Goal: Obtain resource: Download file/media

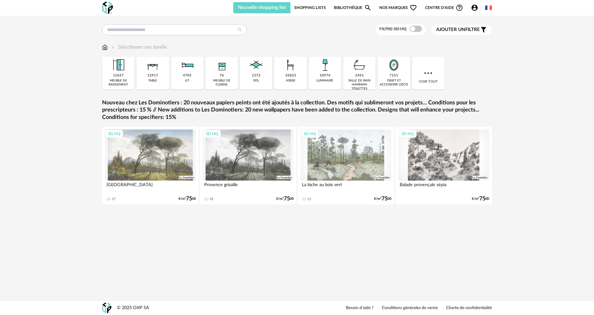
click at [262, 75] on div "1272 sol" at bounding box center [256, 73] width 32 height 33
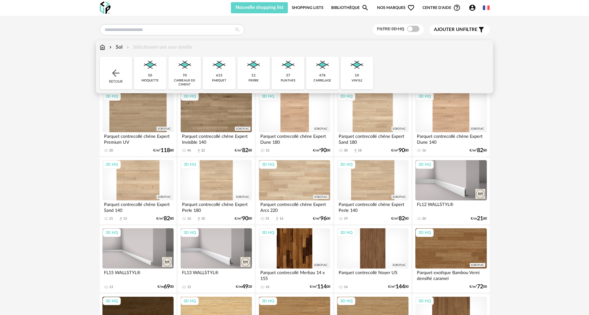
click at [224, 77] on div "615 parquet" at bounding box center [219, 73] width 32 height 33
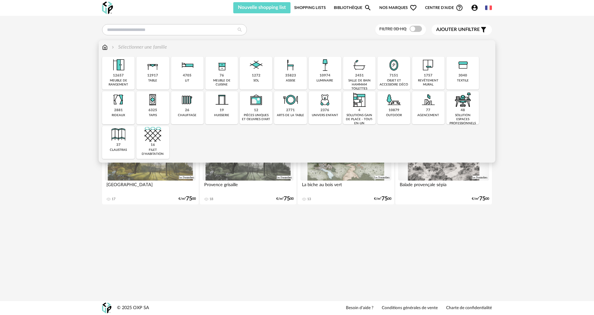
click at [401, 113] on div "10879 outdoor" at bounding box center [393, 107] width 32 height 33
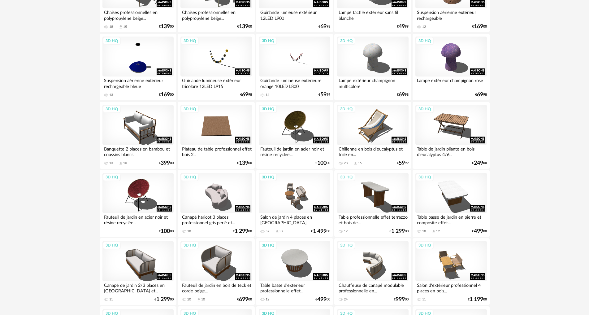
scroll to position [495, 0]
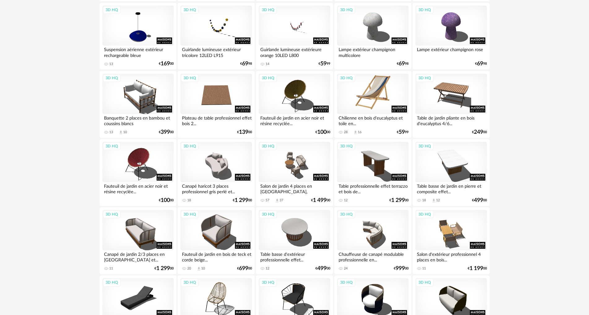
click at [357, 100] on div "3D HQ" at bounding box center [372, 94] width 71 height 40
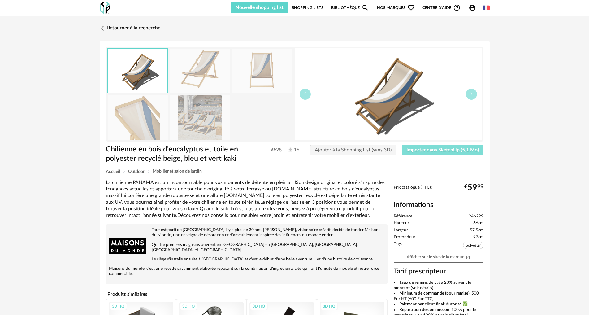
click at [463, 150] on span "Importer dans SketchUp (5,1 Mo)" at bounding box center [442, 149] width 72 height 5
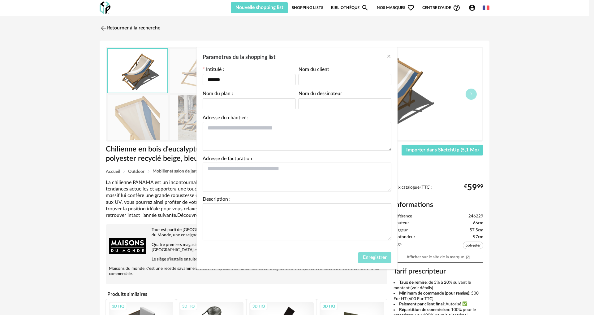
click at [377, 258] on span "Enregistrer" at bounding box center [375, 257] width 24 height 5
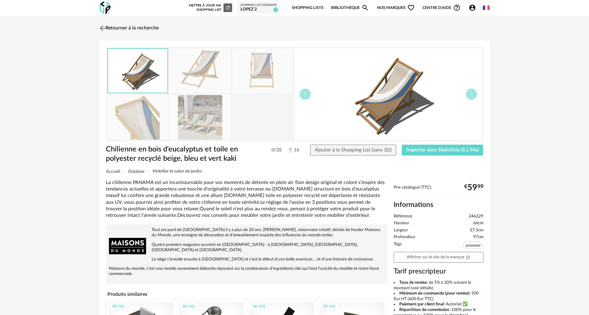
click at [139, 28] on link "Retourner à la recherche" at bounding box center [128, 28] width 61 height 14
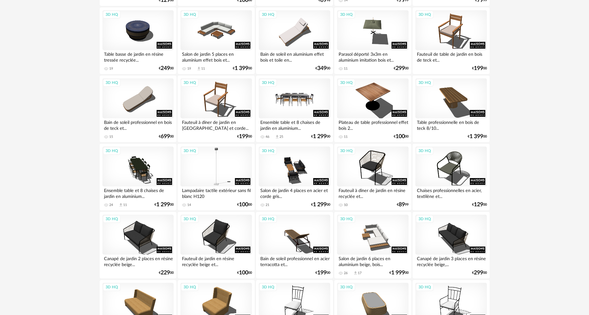
scroll to position [1021, 0]
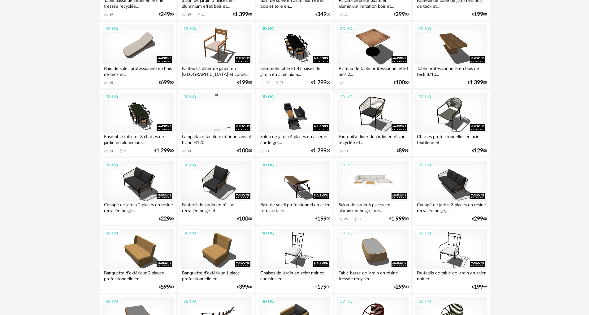
click at [378, 189] on div "3D HQ" at bounding box center [372, 181] width 71 height 40
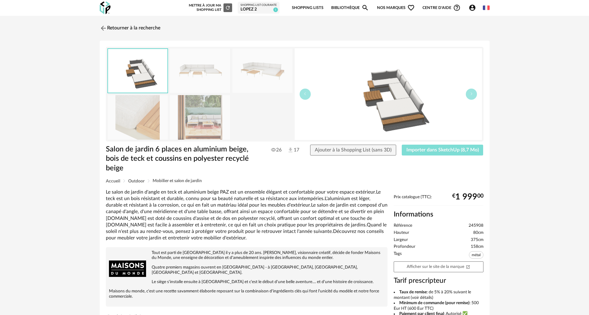
click at [455, 150] on span "Importer dans SketchUp (8,7 Mo)" at bounding box center [442, 149] width 72 height 5
click at [127, 28] on link "Retourner à la recherche" at bounding box center [128, 28] width 61 height 14
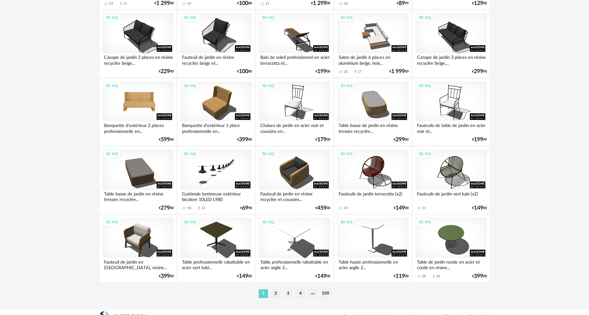
scroll to position [1176, 0]
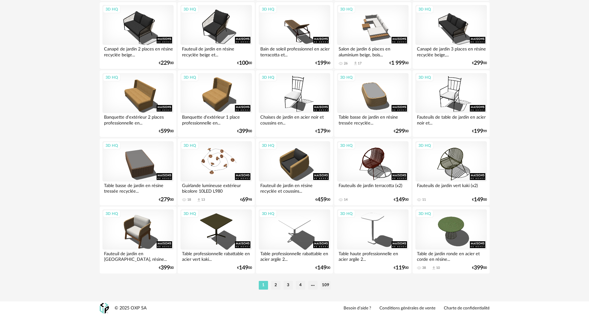
click at [219, 162] on div "3D HQ" at bounding box center [215, 161] width 71 height 40
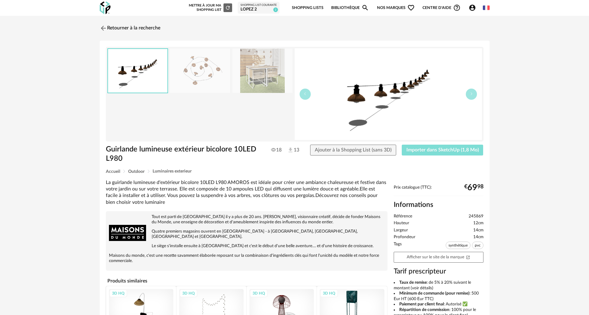
drag, startPoint x: 447, startPoint y: 150, endPoint x: 418, endPoint y: 155, distance: 29.5
click at [447, 151] on span "Importer dans SketchUp (1,8 Mo)" at bounding box center [442, 149] width 72 height 5
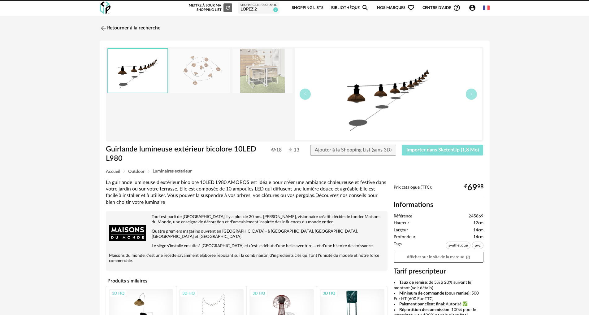
click at [401, 144] on button "Importer dans SketchUp (1,8 Mo)" at bounding box center [442, 149] width 82 height 11
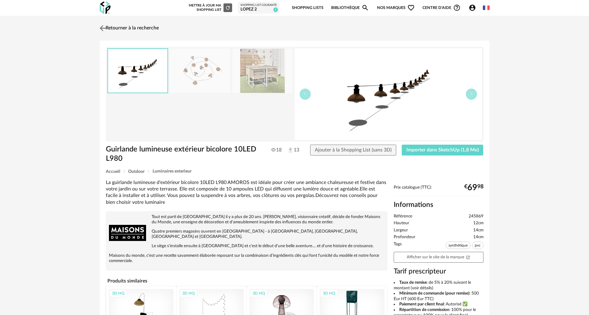
click at [114, 29] on link "Retourner à la recherche" at bounding box center [128, 28] width 61 height 14
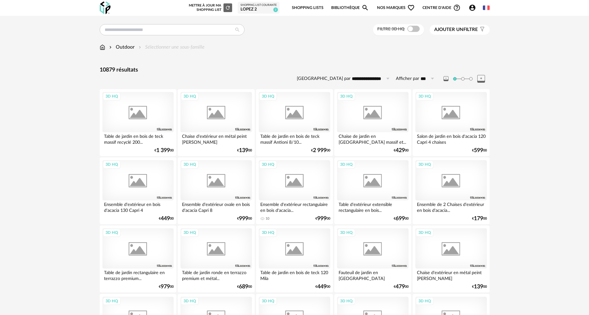
scroll to position [1176, 0]
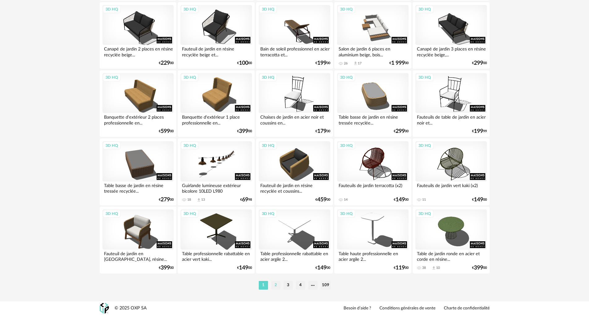
click at [275, 283] on li "2" at bounding box center [275, 285] width 9 height 9
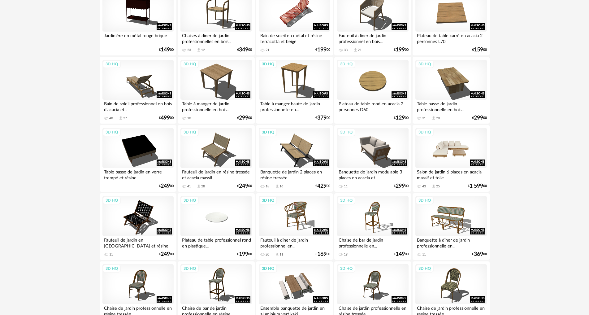
scroll to position [309, 0]
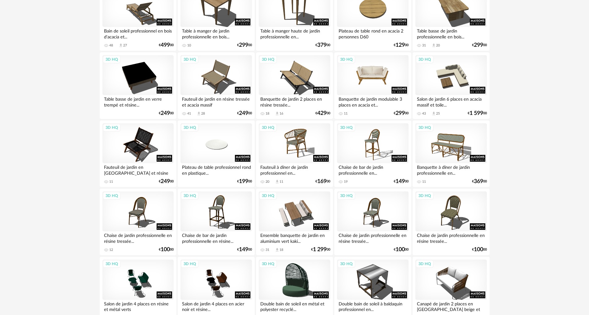
click at [380, 79] on div "3D HQ" at bounding box center [372, 75] width 71 height 40
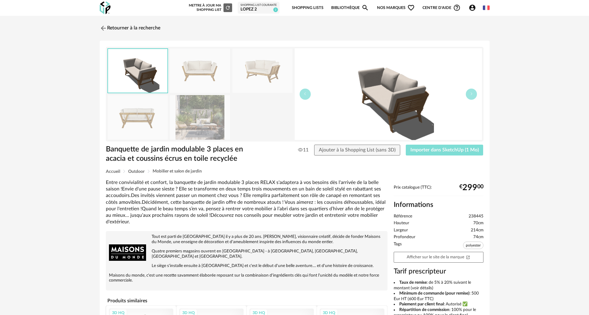
click at [430, 152] on span "Importer dans SketchUp (1 Mo)" at bounding box center [444, 149] width 68 height 5
click at [115, 29] on link "Retourner à la recherche" at bounding box center [128, 28] width 61 height 14
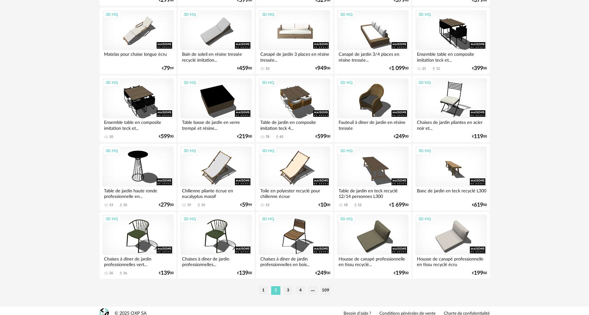
scroll to position [1176, 0]
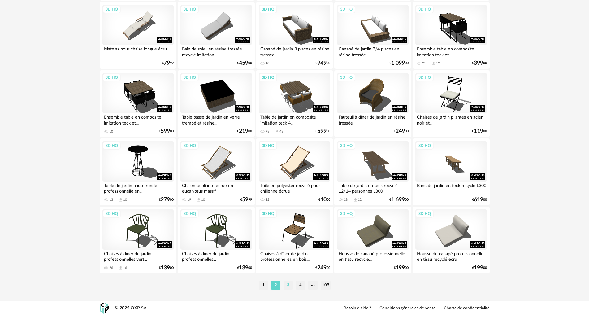
click at [288, 284] on li "3" at bounding box center [287, 285] width 9 height 9
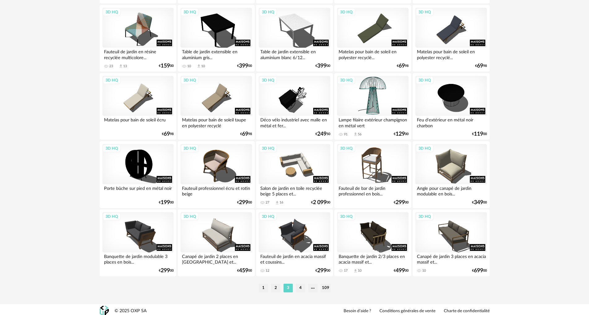
scroll to position [1176, 0]
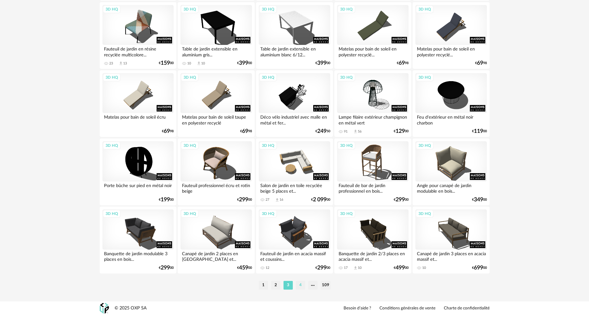
click at [302, 287] on li "4" at bounding box center [300, 285] width 9 height 9
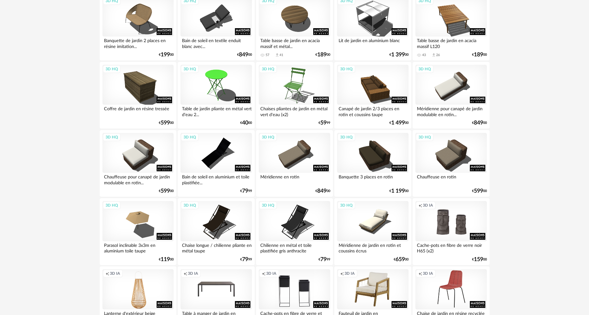
scroll to position [1176, 0]
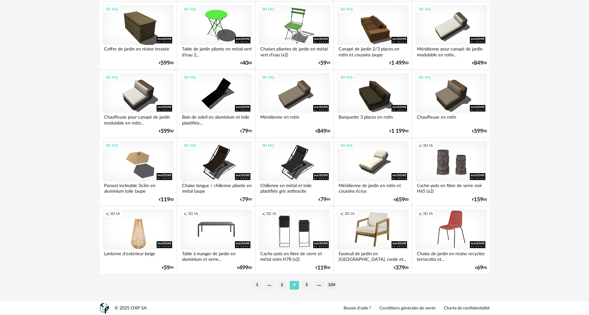
click at [139, 238] on div "Creation icon 3D IA" at bounding box center [137, 229] width 71 height 40
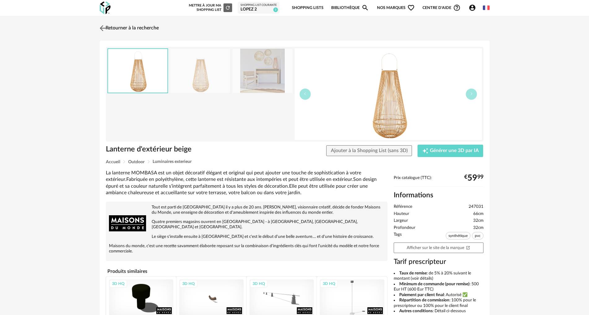
click at [107, 28] on link "Retourner à la recherche" at bounding box center [128, 28] width 61 height 14
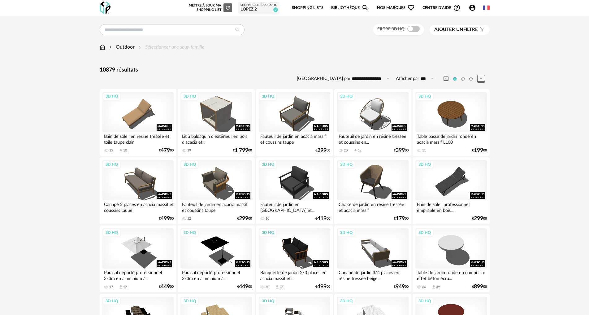
click at [412, 29] on span at bounding box center [413, 29] width 12 height 6
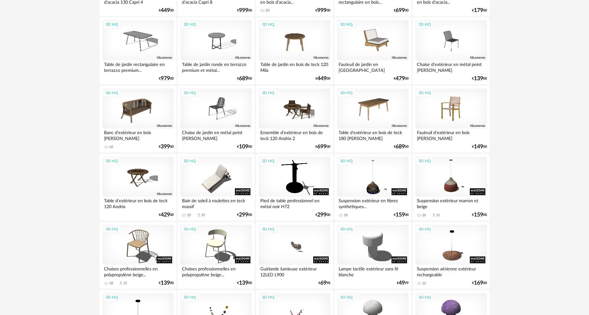
scroll to position [217, 0]
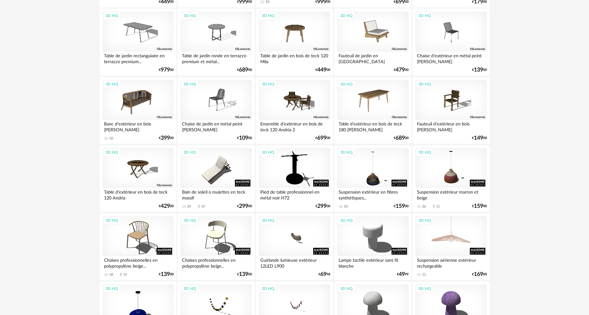
click at [458, 242] on div "3D HQ" at bounding box center [450, 236] width 71 height 40
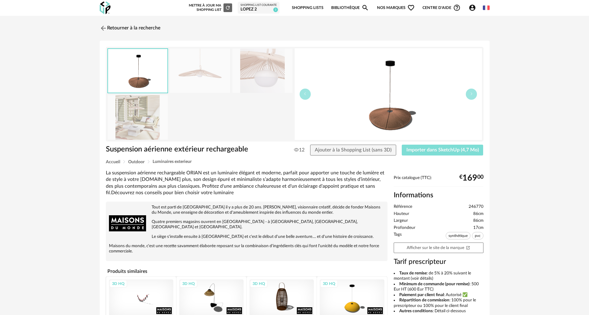
click at [431, 149] on span "Importer dans SketchUp (4,7 Mo)" at bounding box center [442, 149] width 72 height 5
click at [133, 30] on link "Retourner à la recherche" at bounding box center [128, 28] width 61 height 14
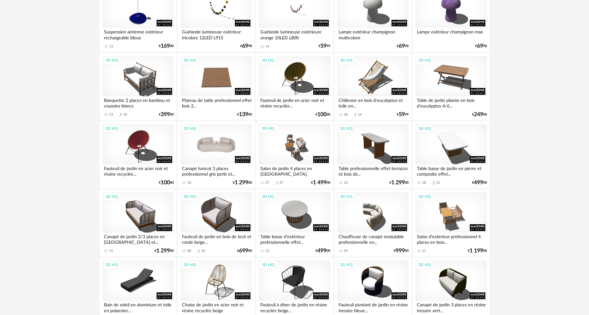
scroll to position [526, 0]
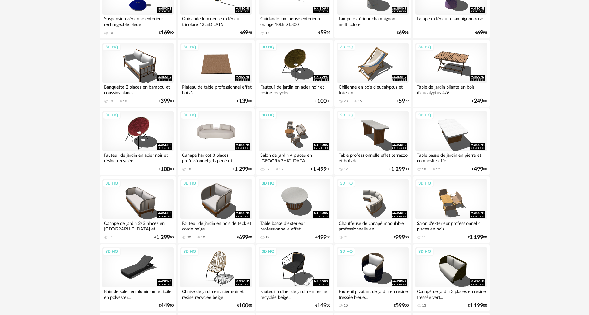
click at [228, 138] on div "3D HQ" at bounding box center [215, 131] width 71 height 40
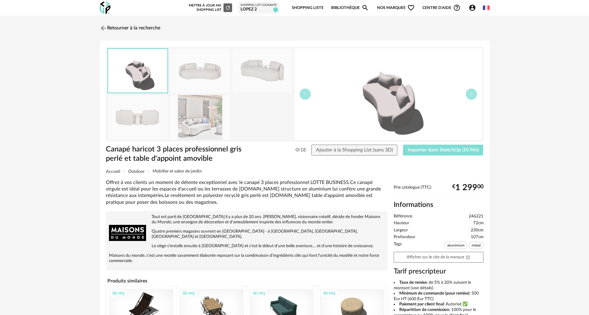
click at [439, 149] on span "Importer dans SketchUp (10 Mo)" at bounding box center [442, 149] width 71 height 5
drag, startPoint x: 135, startPoint y: 29, endPoint x: 144, endPoint y: 39, distance: 13.8
click at [135, 29] on link "Retourner à la recherche" at bounding box center [130, 28] width 61 height 14
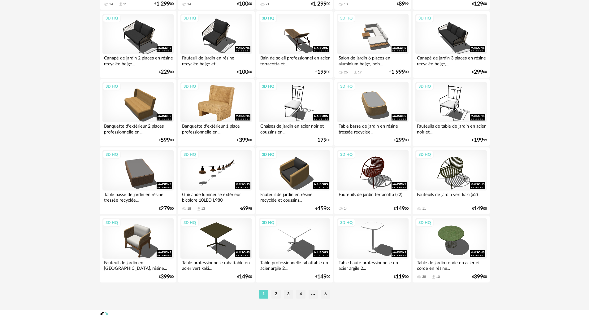
scroll to position [1176, 0]
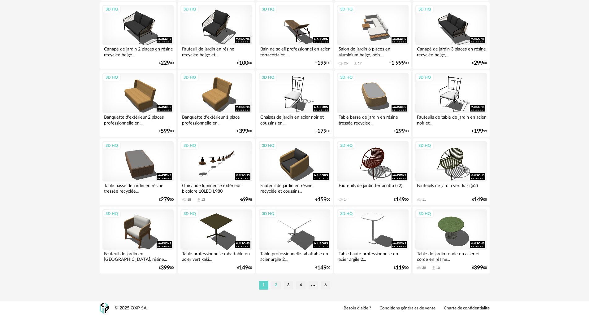
click at [276, 285] on li "2" at bounding box center [275, 285] width 9 height 9
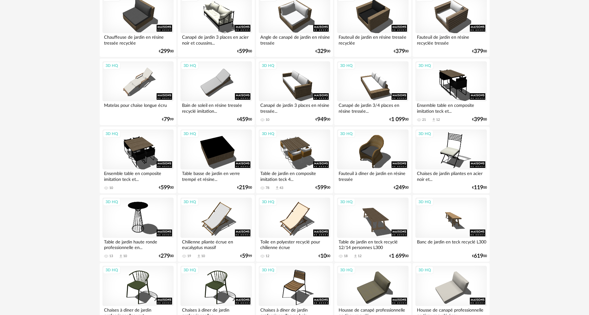
scroll to position [1176, 0]
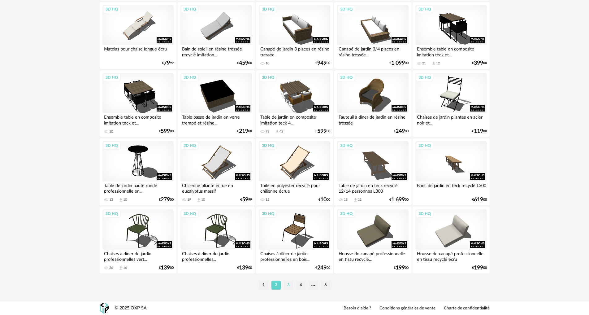
click at [290, 285] on li "3" at bounding box center [288, 285] width 9 height 9
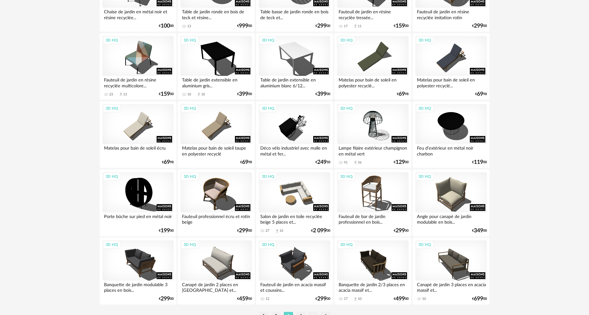
scroll to position [1176, 0]
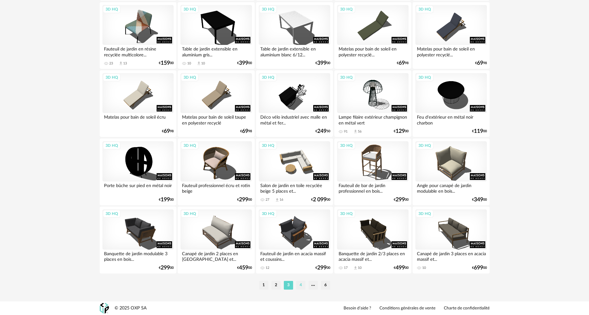
click at [301, 285] on li "4" at bounding box center [300, 285] width 9 height 9
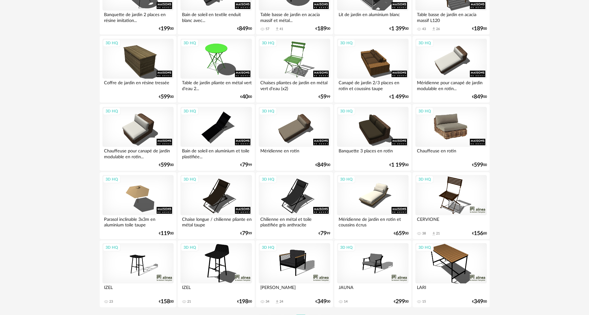
scroll to position [1176, 0]
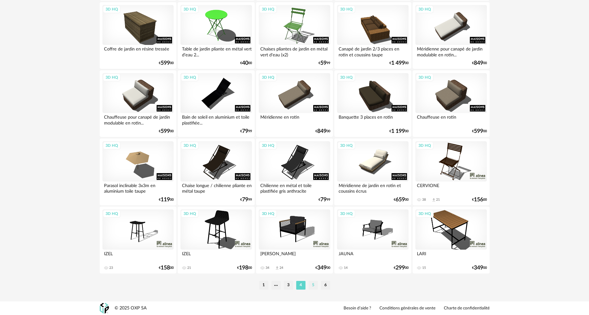
click at [312, 288] on li "5" at bounding box center [312, 285] width 9 height 9
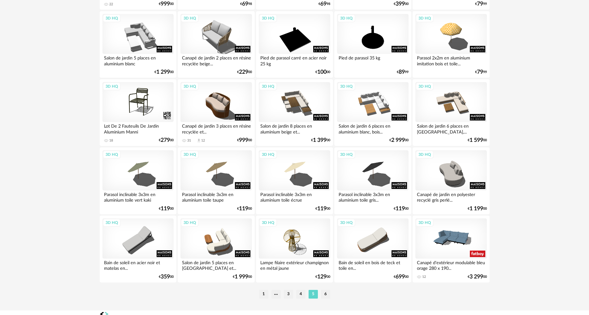
scroll to position [1176, 0]
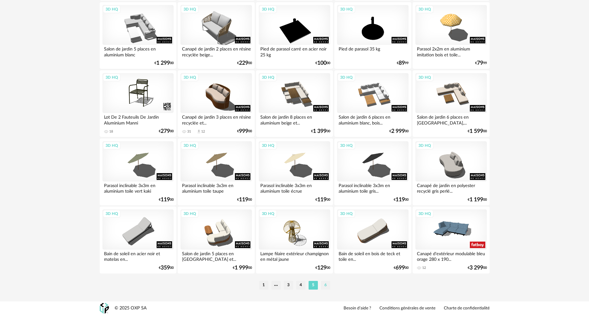
click at [326, 285] on li "6" at bounding box center [325, 285] width 9 height 9
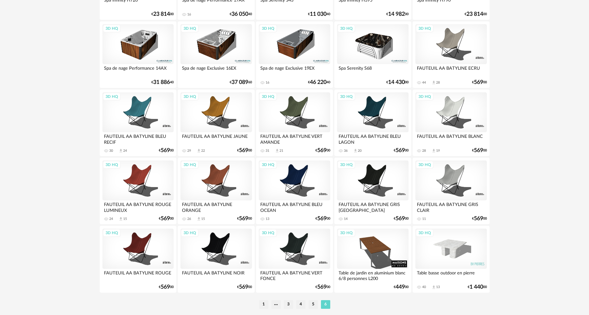
scroll to position [359, 0]
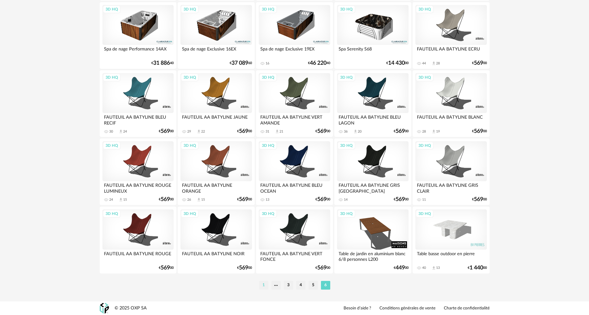
click at [263, 281] on li "1" at bounding box center [263, 285] width 9 height 9
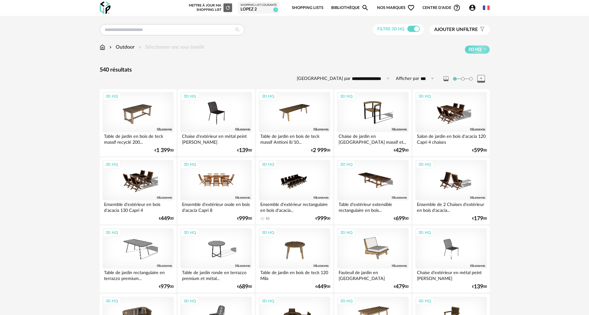
click at [221, 182] on div "3D HQ" at bounding box center [215, 180] width 71 height 40
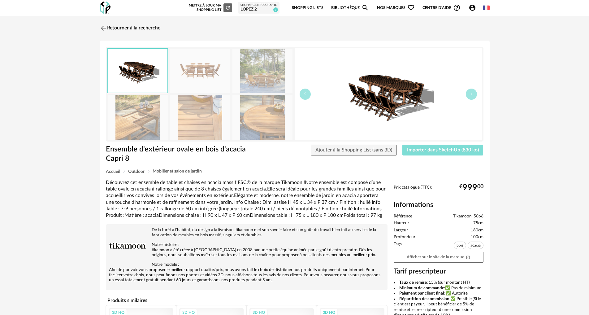
click at [441, 152] on button "Importer dans SketchUp (830 ko)" at bounding box center [442, 149] width 81 height 11
click at [446, 152] on span "Importer dans SketchUp (830 ko)" at bounding box center [443, 149] width 72 height 5
click at [142, 29] on link "Retourner à la recherche" at bounding box center [128, 28] width 61 height 14
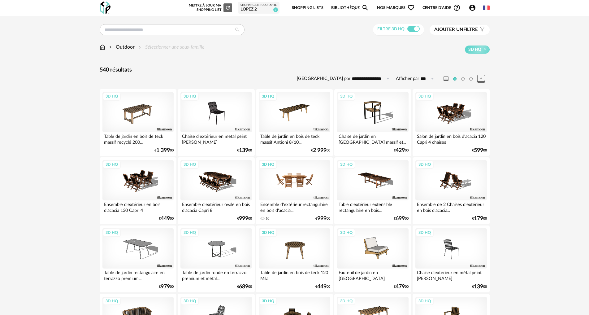
click at [290, 179] on div "3D HQ" at bounding box center [294, 180] width 71 height 40
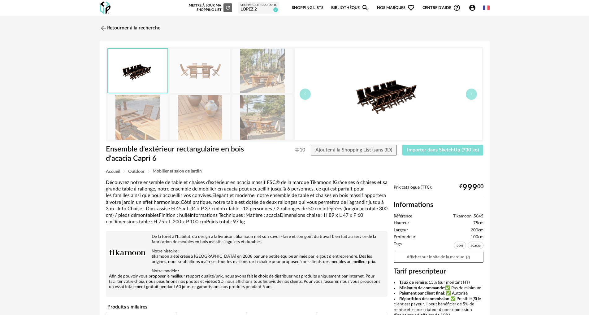
click at [432, 148] on span "Importer dans SketchUp (730 ko)" at bounding box center [443, 149] width 72 height 5
click at [121, 26] on link "Retourner à la recherche" at bounding box center [128, 28] width 61 height 14
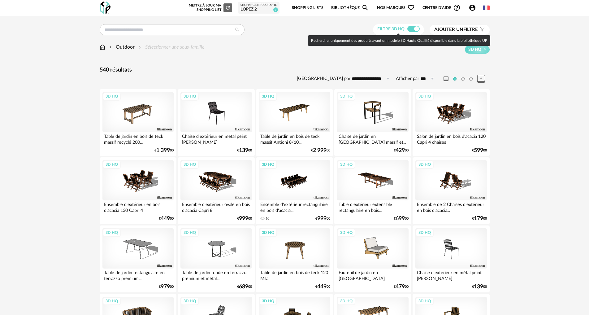
click at [414, 28] on span at bounding box center [413, 29] width 12 height 6
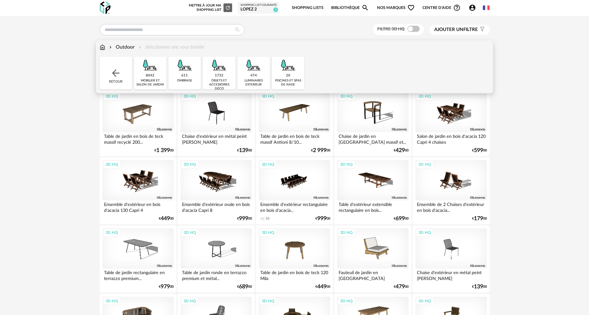
click at [148, 72] on img at bounding box center [150, 65] width 17 height 17
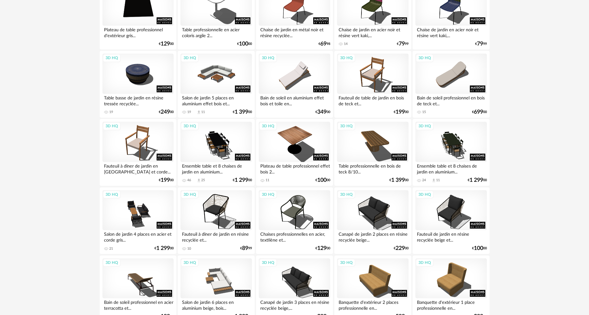
scroll to position [866, 0]
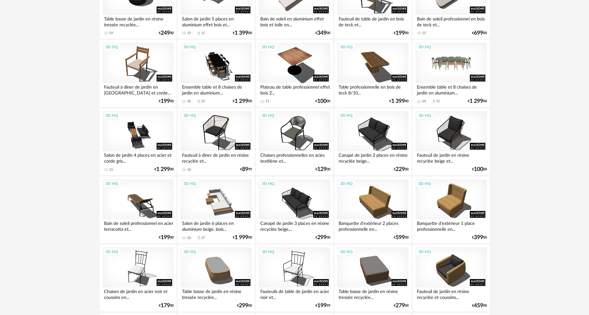
click at [450, 62] on div "3D HQ" at bounding box center [450, 63] width 71 height 40
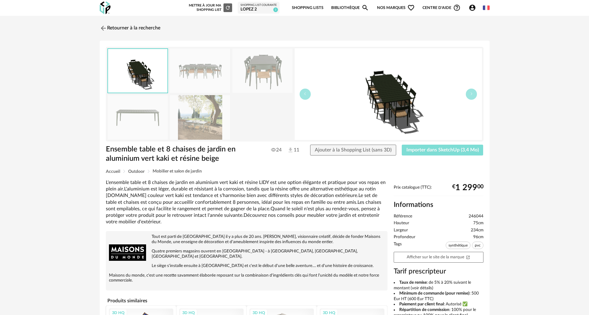
click at [425, 152] on span "Importer dans SketchUp (3,4 Mo)" at bounding box center [442, 149] width 72 height 5
click at [196, 116] on img at bounding box center [200, 117] width 60 height 44
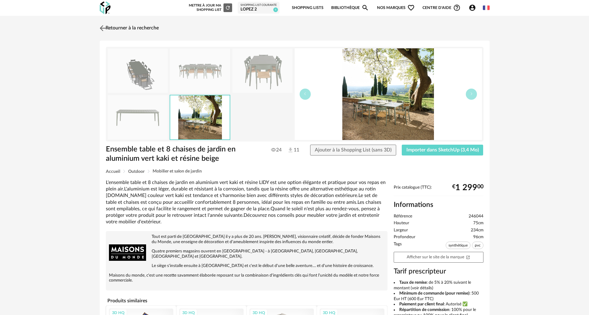
click at [113, 29] on link "Retourner à la recherche" at bounding box center [128, 28] width 61 height 14
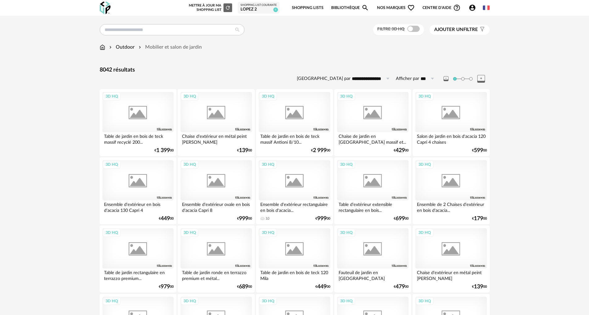
scroll to position [866, 0]
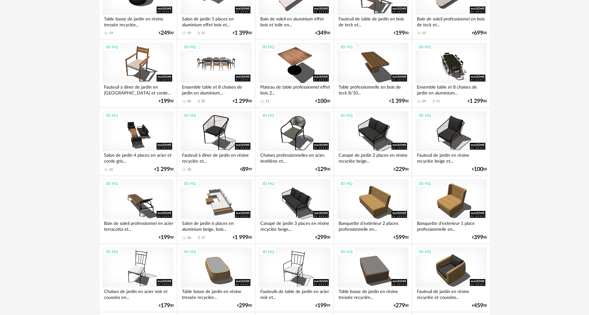
click at [217, 64] on div "3D HQ" at bounding box center [215, 63] width 71 height 40
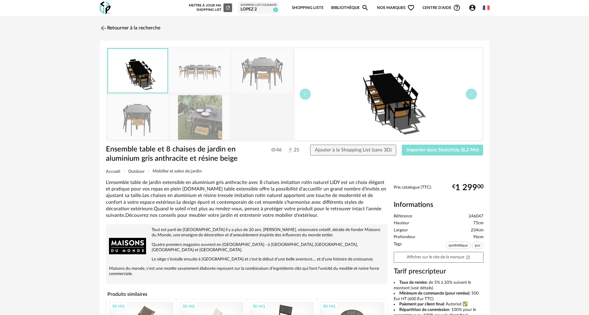
click at [439, 150] on span "Importer dans SketchUp (8,2 Mo)" at bounding box center [442, 149] width 72 height 5
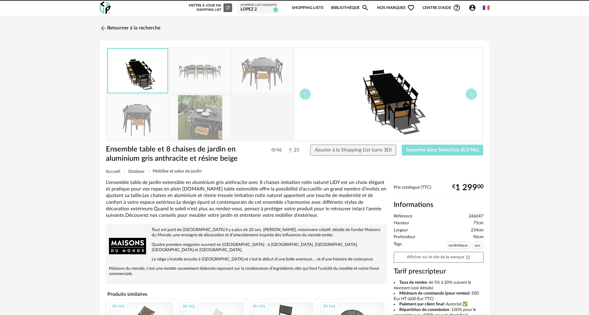
click at [401, 144] on button "Importer dans SketchUp (8,2 Mo)" at bounding box center [442, 149] width 82 height 11
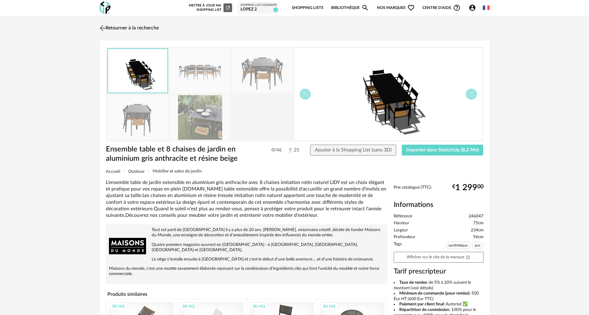
drag, startPoint x: 121, startPoint y: 28, endPoint x: 122, endPoint y: 32, distance: 4.2
click at [122, 28] on link "Retourner à la recherche" at bounding box center [128, 28] width 61 height 14
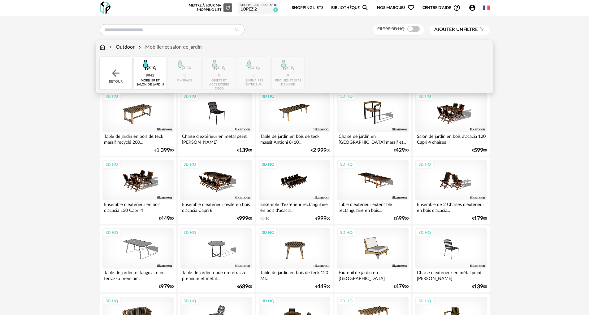
click at [119, 79] on div "Retour" at bounding box center [116, 73] width 32 height 33
click at [190, 71] on img at bounding box center [184, 65] width 17 height 17
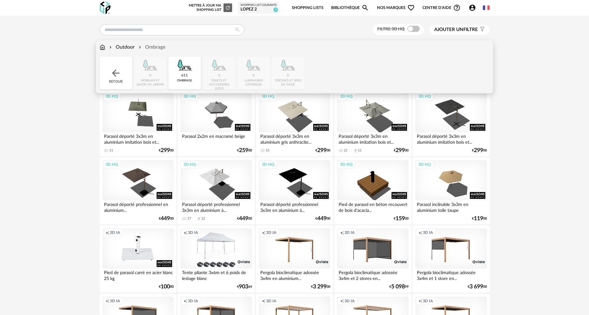
click at [124, 45] on div "Outdoor" at bounding box center [121, 47] width 27 height 7
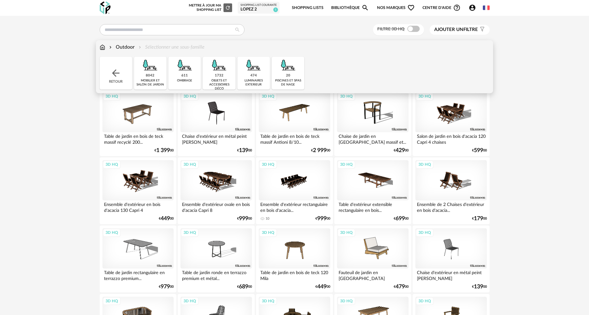
click at [227, 74] on div "1732 objets et accessoires déco" at bounding box center [219, 73] width 32 height 33
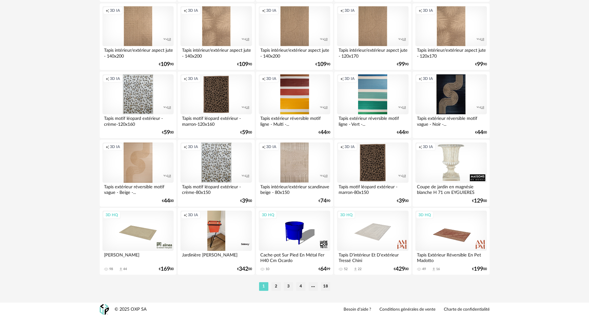
scroll to position [1176, 0]
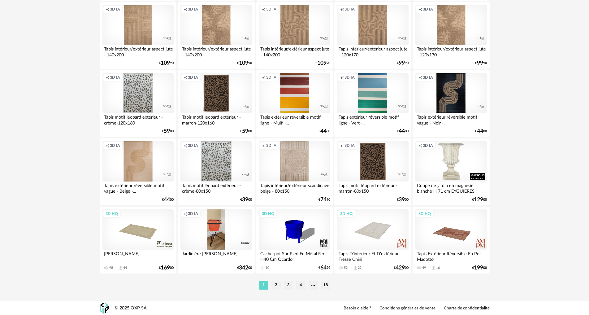
click at [274, 284] on li "2" at bounding box center [275, 285] width 9 height 9
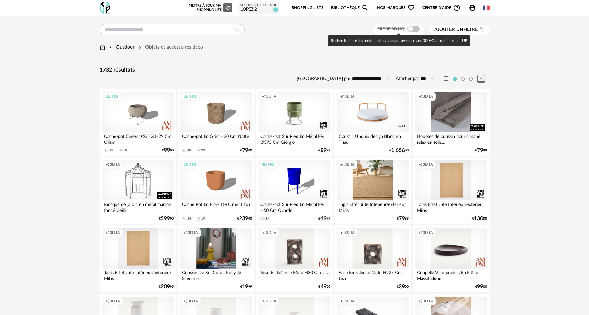
click at [411, 28] on span at bounding box center [413, 29] width 12 height 6
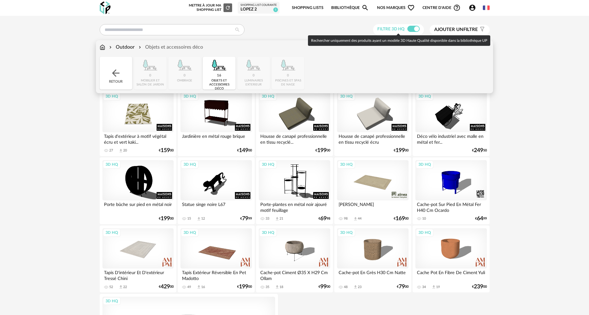
click at [131, 45] on div "Outdoor" at bounding box center [121, 47] width 27 height 7
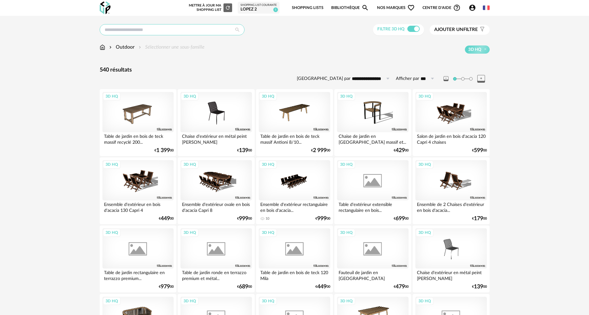
click at [134, 29] on input "text" at bounding box center [172, 29] width 145 height 11
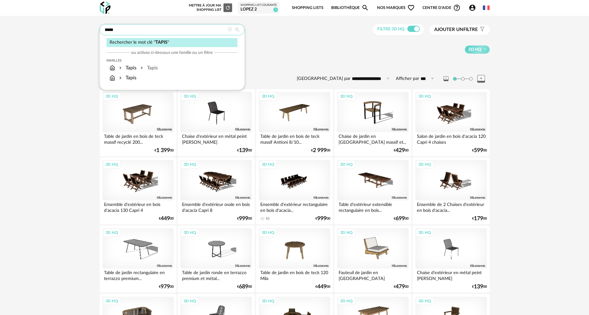
type input "*****"
type input "**********"
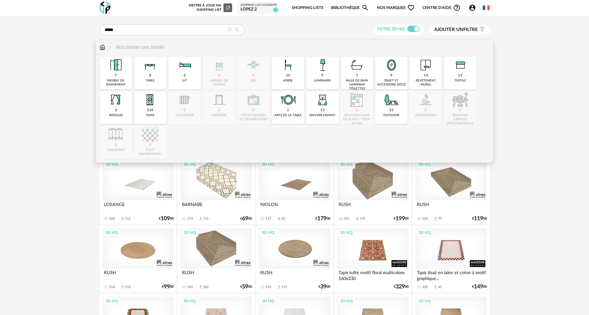
click at [395, 106] on img at bounding box center [391, 99] width 17 height 17
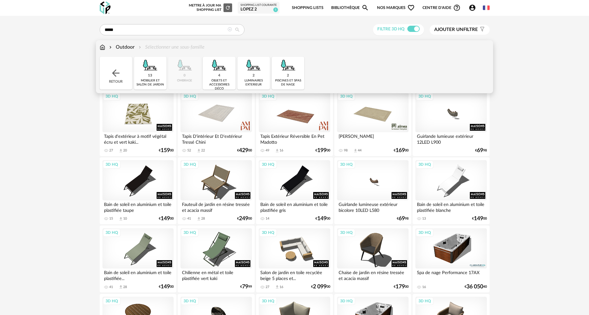
click at [72, 170] on div "**********" at bounding box center [294, 257] width 589 height 482
click at [381, 116] on div "3D HQ" at bounding box center [372, 112] width 71 height 40
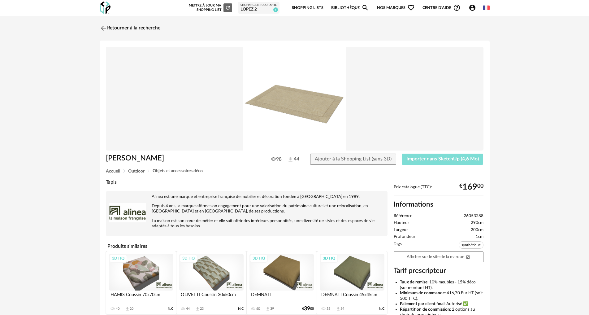
click at [444, 158] on span "Importer dans SketchUp (4,6 Mo)" at bounding box center [442, 158] width 72 height 5
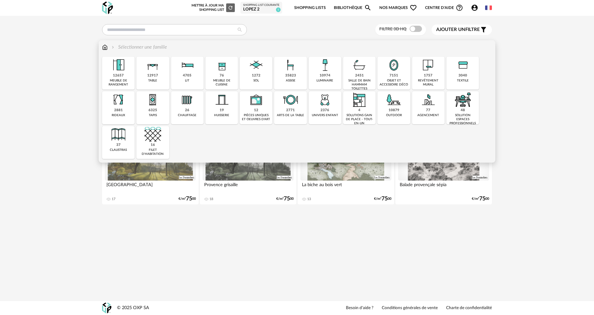
click at [397, 104] on img at bounding box center [393, 99] width 17 height 17
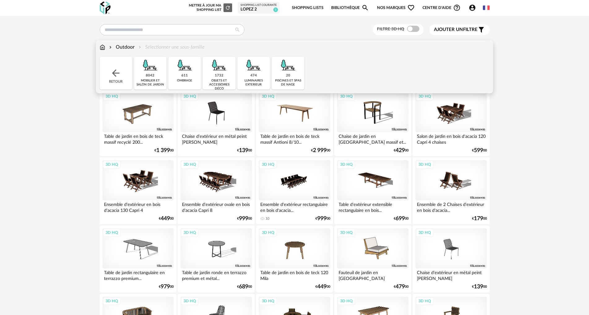
click at [292, 115] on div "3D HQ" at bounding box center [294, 112] width 71 height 40
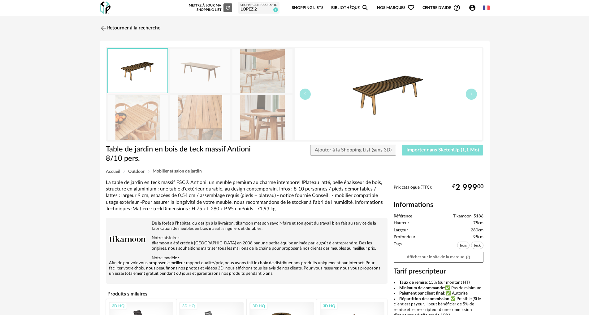
click at [432, 153] on button "Importer dans SketchUp (1,1 Mo)" at bounding box center [442, 149] width 82 height 11
click at [132, 30] on link "Retourner à la recherche" at bounding box center [128, 28] width 61 height 14
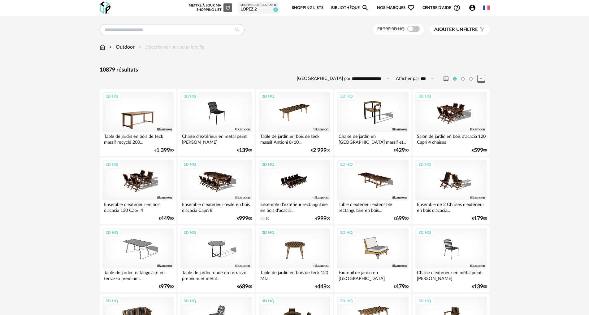
click at [141, 115] on div "3D HQ" at bounding box center [137, 112] width 71 height 40
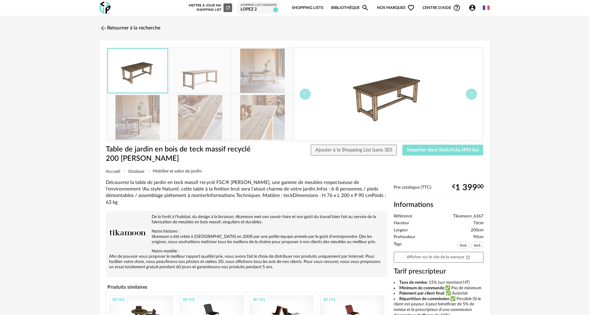
click at [435, 152] on button "Importer dans SketchUp (490 ko)" at bounding box center [442, 149] width 81 height 11
click at [137, 32] on link "Retourner à la recherche" at bounding box center [128, 28] width 61 height 14
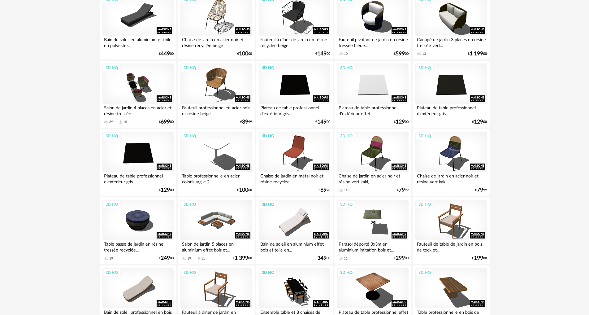
scroll to position [650, 0]
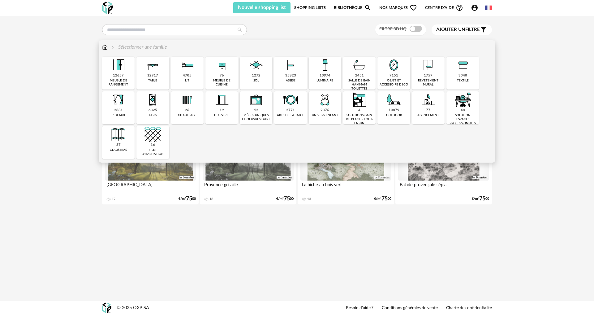
click at [391, 105] on img at bounding box center [393, 99] width 17 height 17
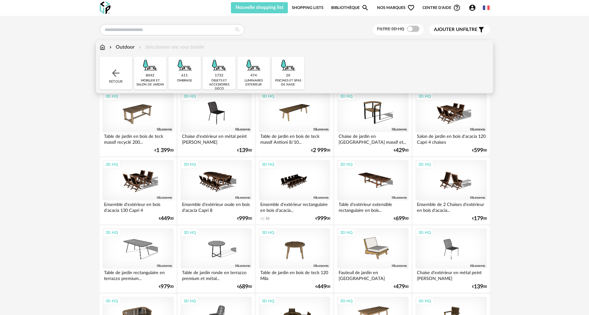
click at [222, 75] on div "1732" at bounding box center [219, 75] width 9 height 5
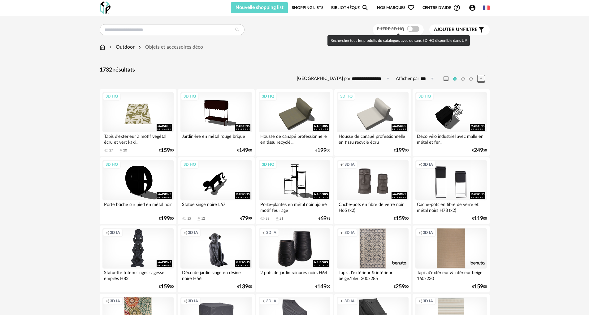
click at [411, 28] on span at bounding box center [413, 29] width 12 height 6
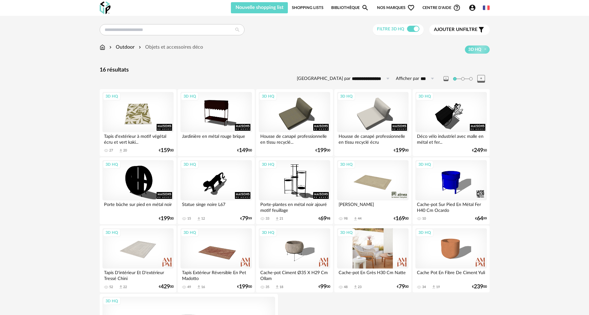
click at [363, 249] on div "3D HQ" at bounding box center [372, 248] width 71 height 40
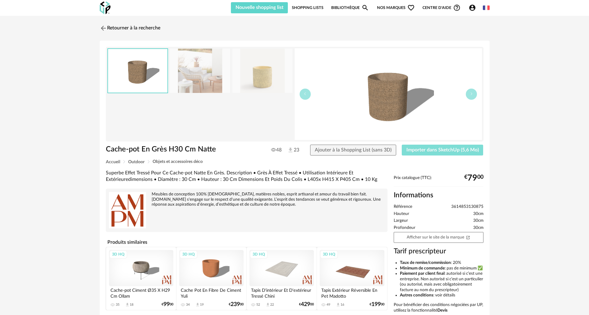
click at [453, 150] on span "Importer dans SketchUp (5,6 Mo)" at bounding box center [442, 149] width 72 height 5
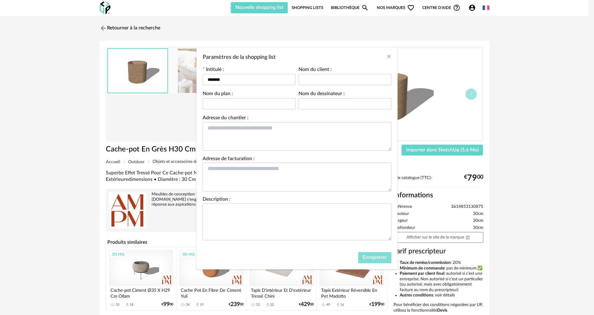
click at [386, 252] on button "Enregistrer" at bounding box center [374, 257] width 33 height 11
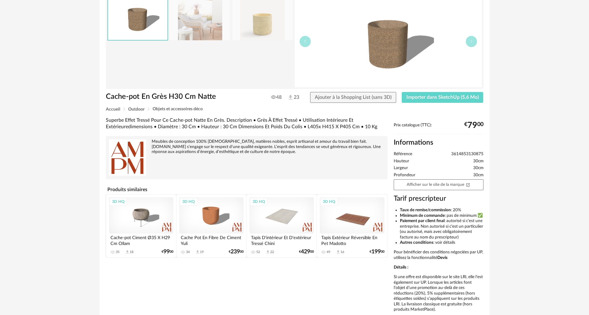
scroll to position [92, 0]
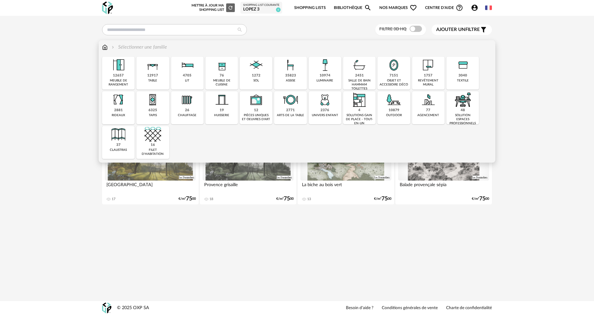
click at [396, 111] on div "10879" at bounding box center [393, 110] width 11 height 5
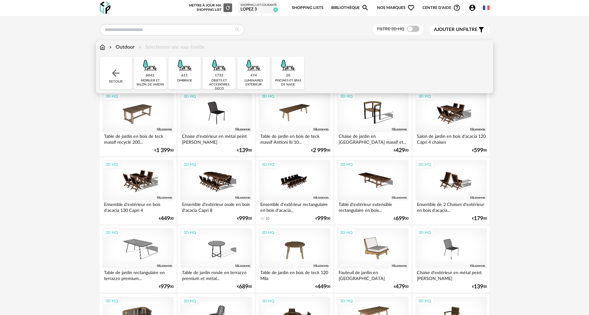
click at [257, 75] on div "474 luminaires exterieur" at bounding box center [253, 73] width 32 height 33
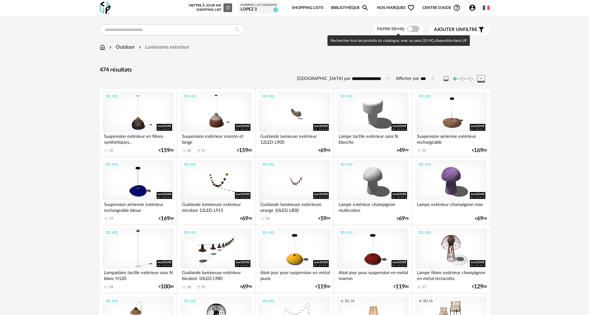
click at [411, 28] on span at bounding box center [413, 29] width 12 height 6
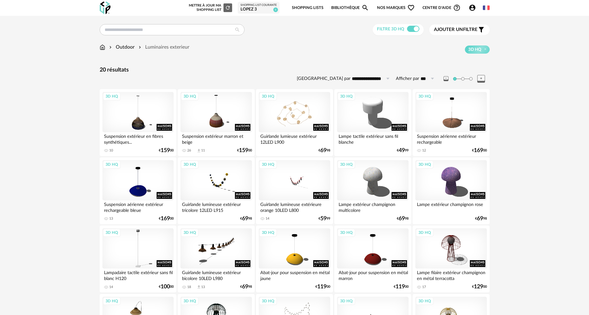
click at [296, 117] on div "3D HQ" at bounding box center [294, 112] width 71 height 40
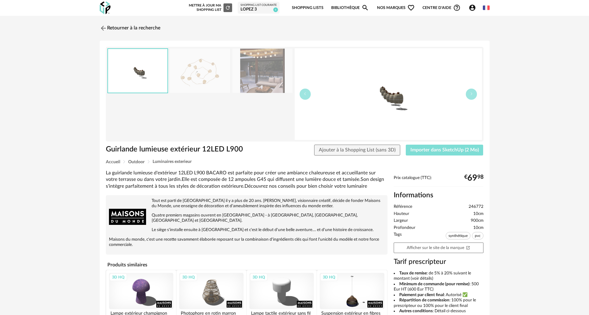
click at [420, 148] on span "Importer dans SketchUp (2 Mo)" at bounding box center [444, 149] width 68 height 5
drag, startPoint x: 134, startPoint y: 24, endPoint x: 154, endPoint y: 44, distance: 28.7
click at [134, 24] on link "Retourner à la recherche" at bounding box center [130, 28] width 61 height 14
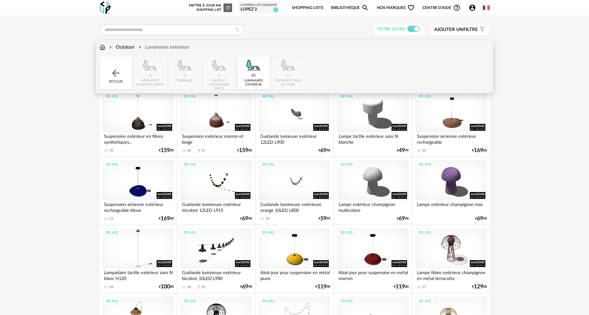
click at [120, 70] on img at bounding box center [115, 72] width 11 height 11
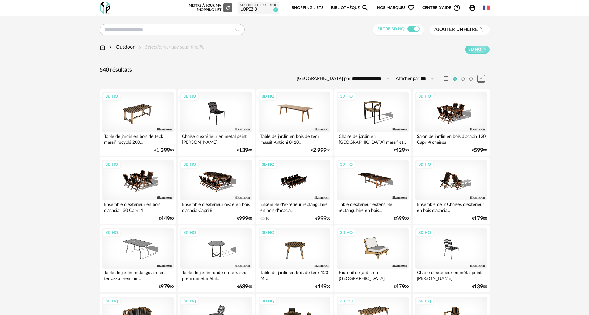
click at [300, 111] on div "3D HQ" at bounding box center [294, 112] width 71 height 40
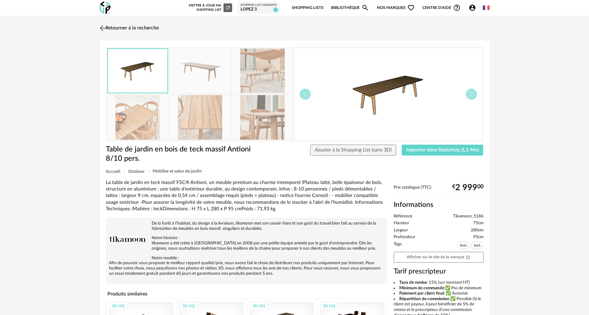
drag, startPoint x: 117, startPoint y: 27, endPoint x: 126, endPoint y: 32, distance: 10.2
click at [117, 27] on link "Retourner à la recherche" at bounding box center [128, 28] width 61 height 14
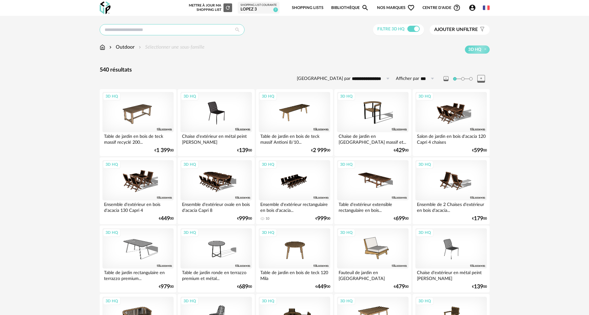
click at [143, 30] on input "text" at bounding box center [172, 29] width 145 height 11
type input "****"
type input "**********"
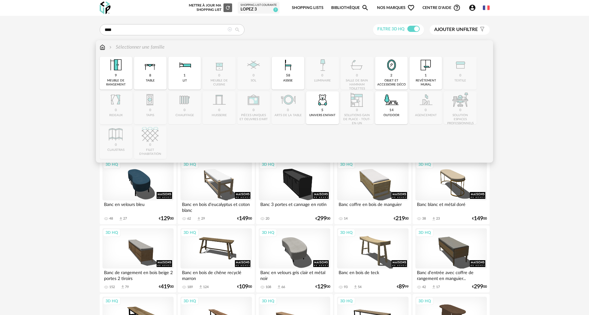
click at [389, 107] on img at bounding box center [391, 99] width 17 height 17
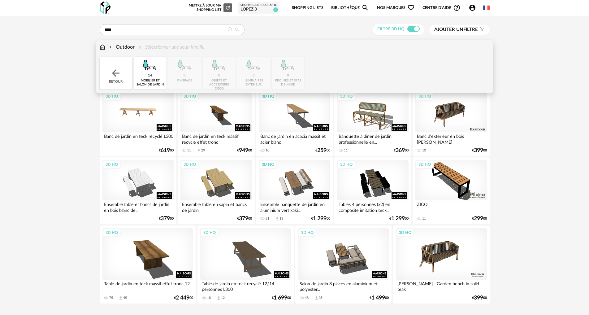
click at [146, 120] on div "3D HQ" at bounding box center [137, 112] width 71 height 40
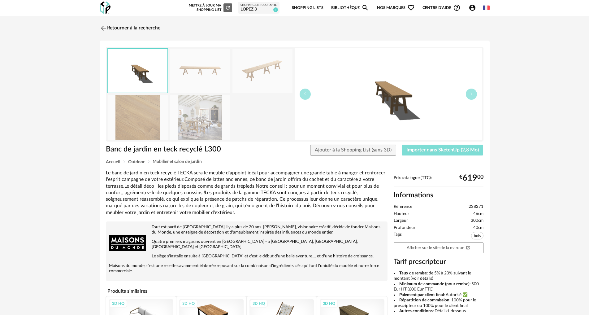
click at [444, 149] on span "Importer dans SketchUp (2,8 Mo)" at bounding box center [442, 149] width 72 height 5
click at [140, 29] on link "Retourner à la recherche" at bounding box center [128, 28] width 61 height 14
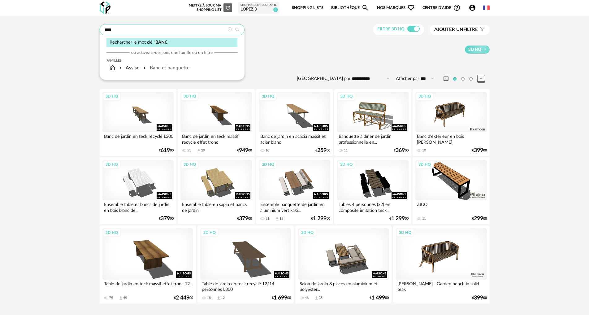
drag, startPoint x: 99, startPoint y: 31, endPoint x: 30, endPoint y: 24, distance: 69.3
click at [30, 24] on div "**********" at bounding box center [294, 166] width 589 height 300
type input "*******"
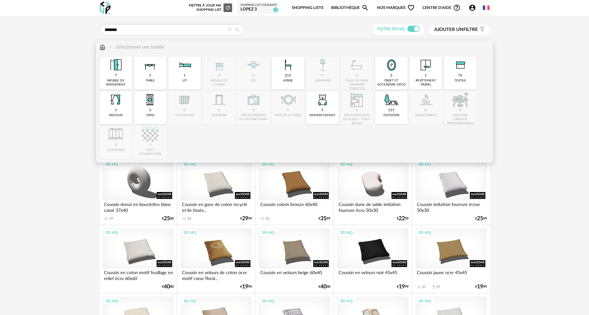
click at [377, 108] on div "121 outdoor" at bounding box center [391, 107] width 32 height 33
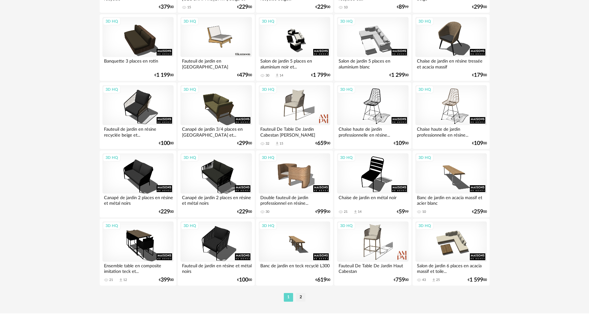
scroll to position [1175, 0]
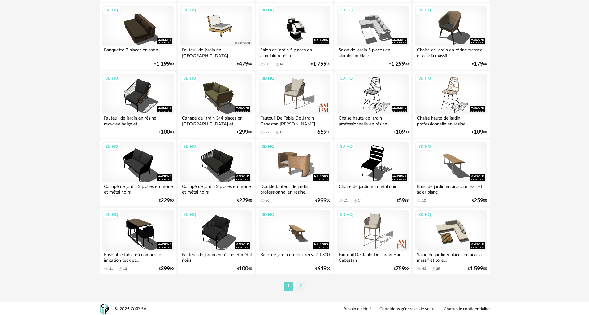
click at [298, 287] on li "2" at bounding box center [300, 285] width 9 height 9
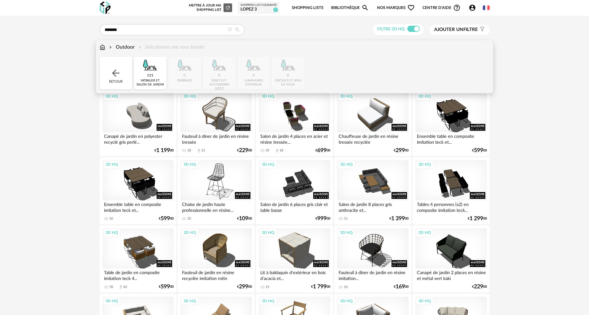
click at [116, 71] on img at bounding box center [115, 72] width 11 height 11
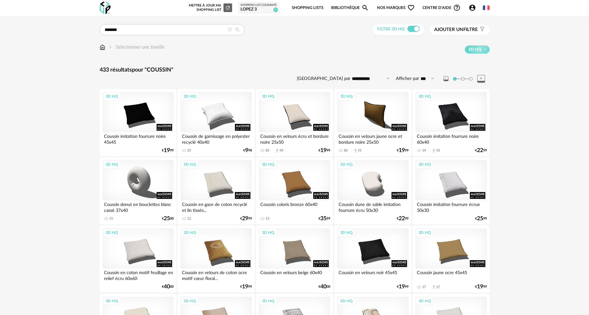
click at [229, 28] on icon at bounding box center [229, 29] width 4 height 4
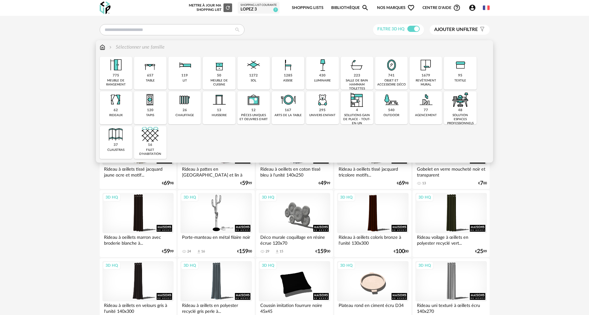
click at [389, 109] on div "540" at bounding box center [391, 110] width 6 height 5
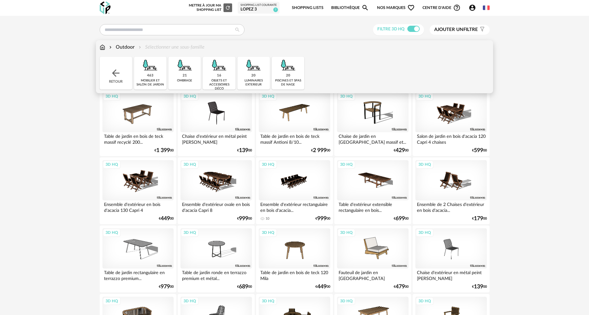
click at [246, 67] on img at bounding box center [253, 65] width 17 height 17
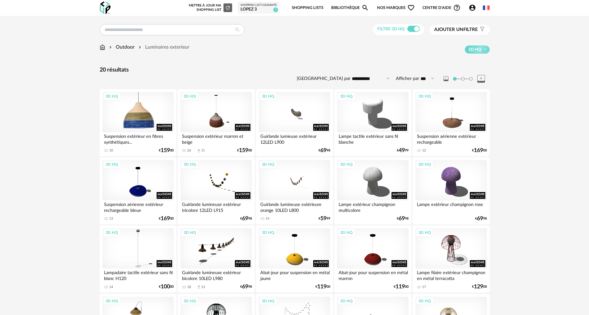
click at [142, 113] on div "3D HQ" at bounding box center [137, 112] width 71 height 40
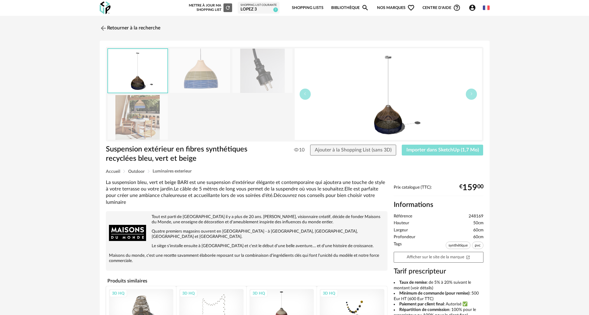
click at [428, 149] on span "Importer dans SketchUp (1,7 Mo)" at bounding box center [442, 149] width 72 height 5
click at [129, 27] on link "Retourner à la recherche" at bounding box center [128, 28] width 61 height 14
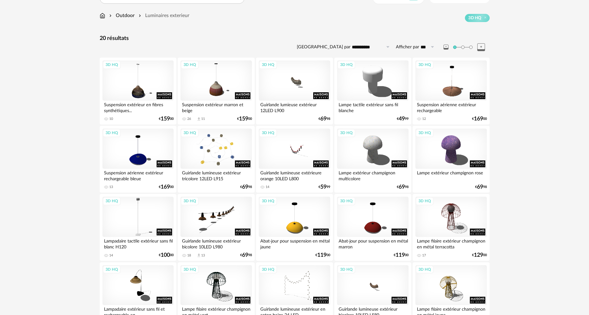
scroll to position [72, 0]
